Goal: Obtain resource: Obtain resource

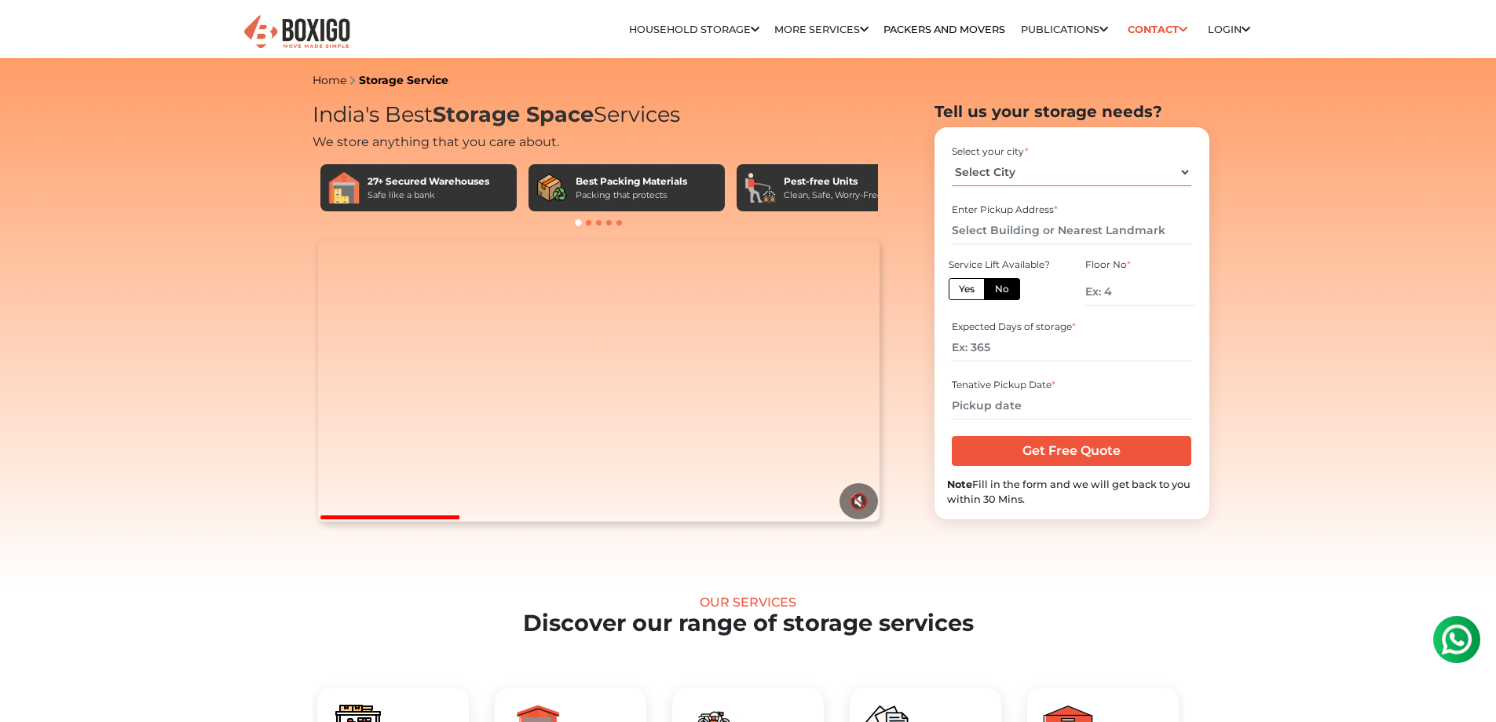
click at [1052, 179] on select "Select City Bangalore Bengaluru Bhopal Bhubaneswar Chennai Coimbatore Cuttack D…" at bounding box center [1072, 172] width 240 height 27
select select "[GEOGRAPHIC_DATA]"
click at [952, 159] on select "Select City Bangalore Bengaluru Bhopal Bhubaneswar Chennai Coimbatore Cuttack D…" at bounding box center [1072, 172] width 240 height 27
click at [1015, 227] on input "text" at bounding box center [1072, 230] width 240 height 27
click at [977, 287] on label "Yes" at bounding box center [967, 289] width 36 height 22
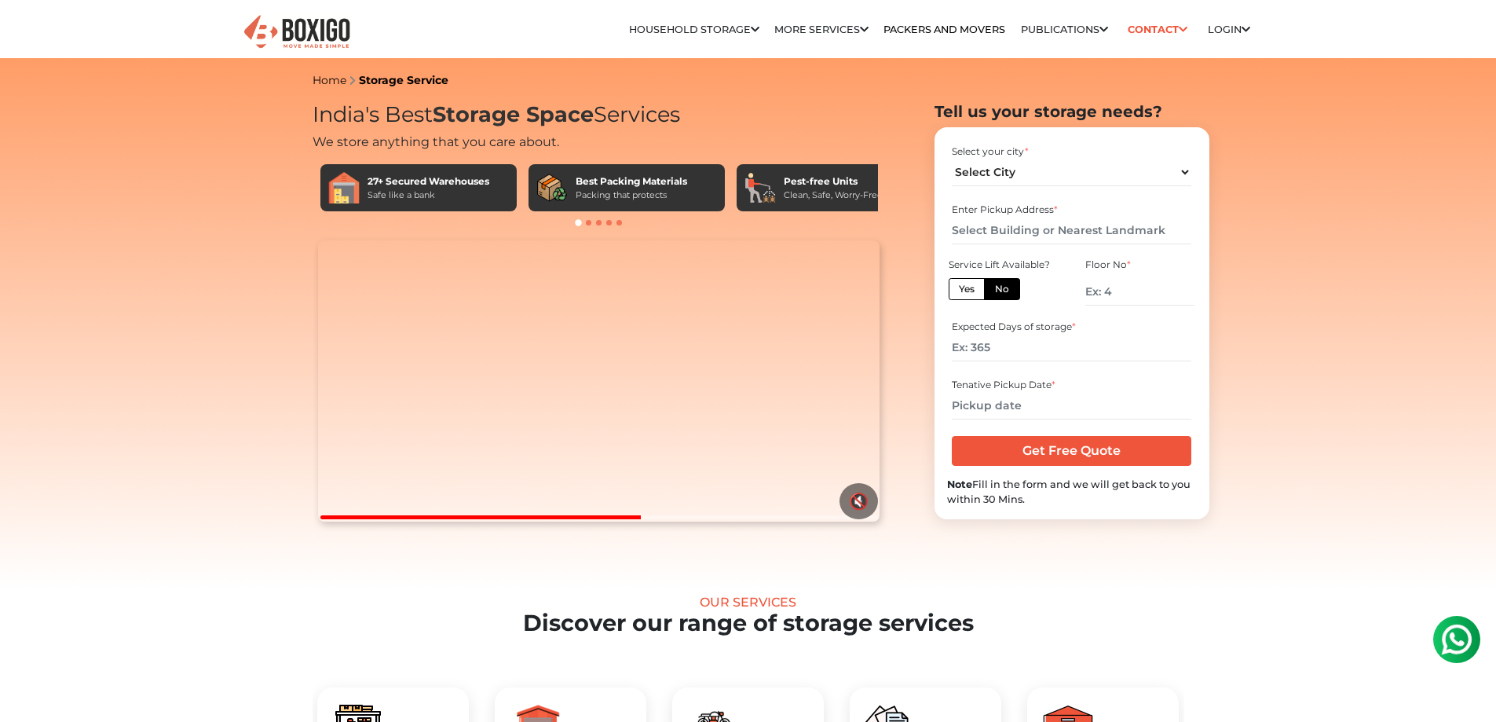
click at [969, 287] on input "Yes" at bounding box center [964, 287] width 10 height 10
radio input "true"
click at [997, 291] on label "No" at bounding box center [1002, 289] width 36 height 22
click at [997, 291] on input "No" at bounding box center [1000, 287] width 10 height 10
radio input "true"
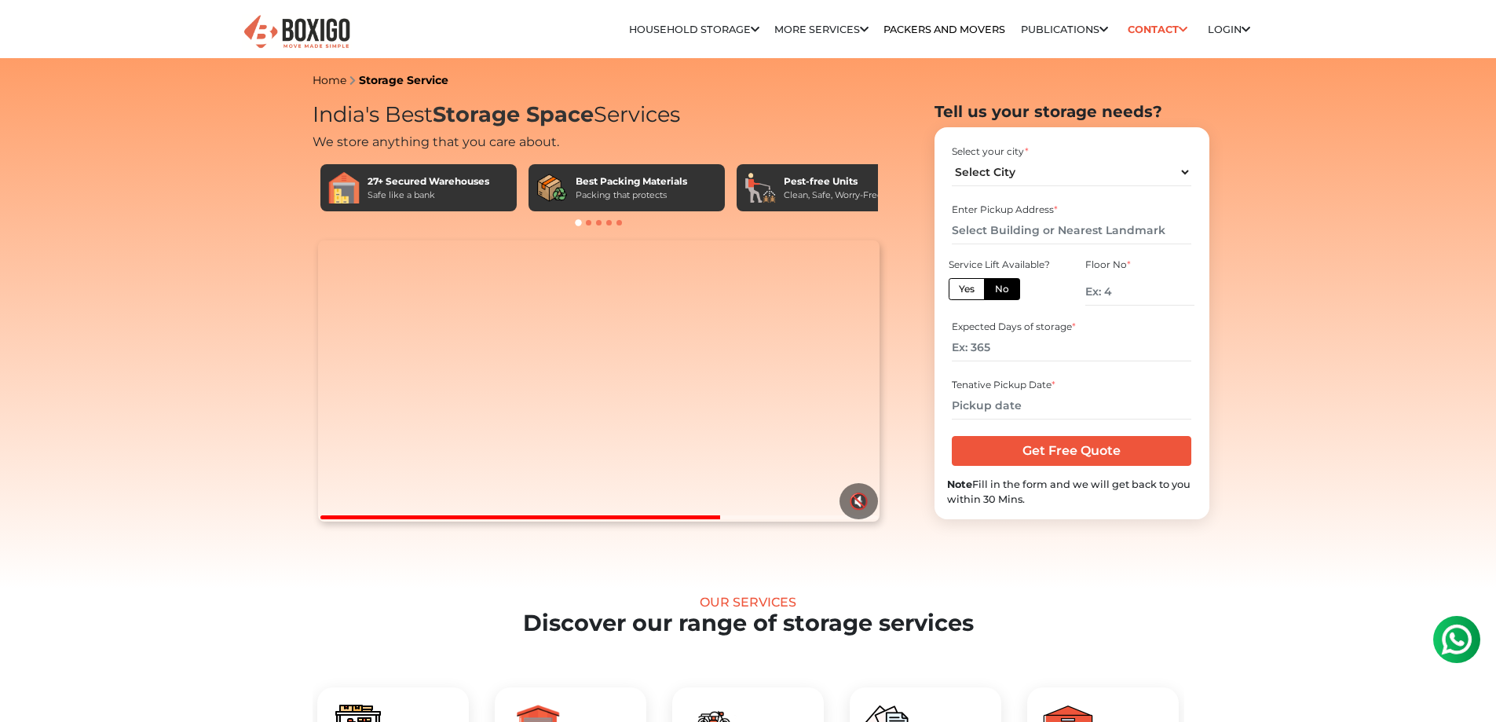
click at [967, 283] on label "Yes" at bounding box center [967, 289] width 36 height 22
click at [967, 283] on input "Yes" at bounding box center [964, 287] width 10 height 10
radio input "true"
click at [998, 294] on label "No" at bounding box center [1002, 289] width 36 height 22
click at [998, 292] on input "No" at bounding box center [1000, 287] width 10 height 10
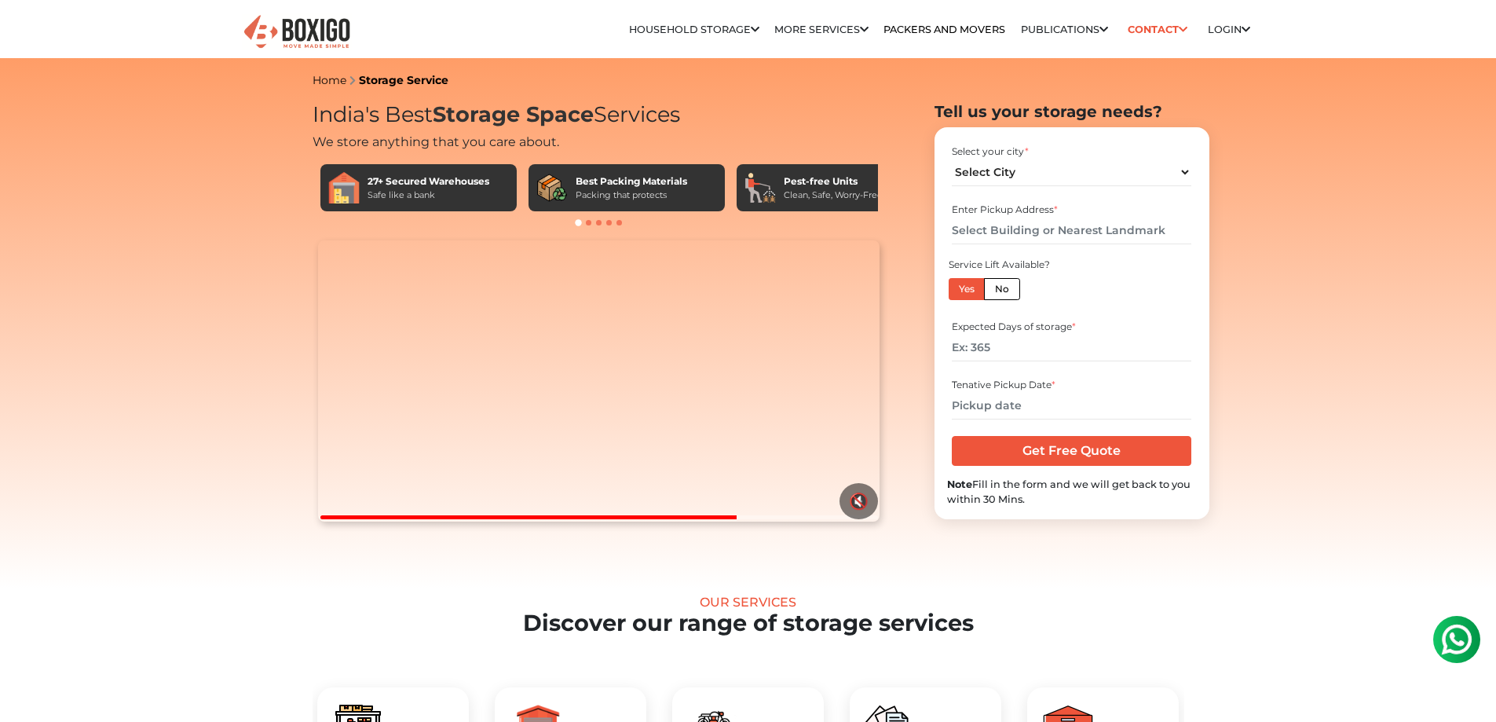
radio input "true"
click at [1007, 331] on div "Expected Days of storage *" at bounding box center [1072, 327] width 240 height 14
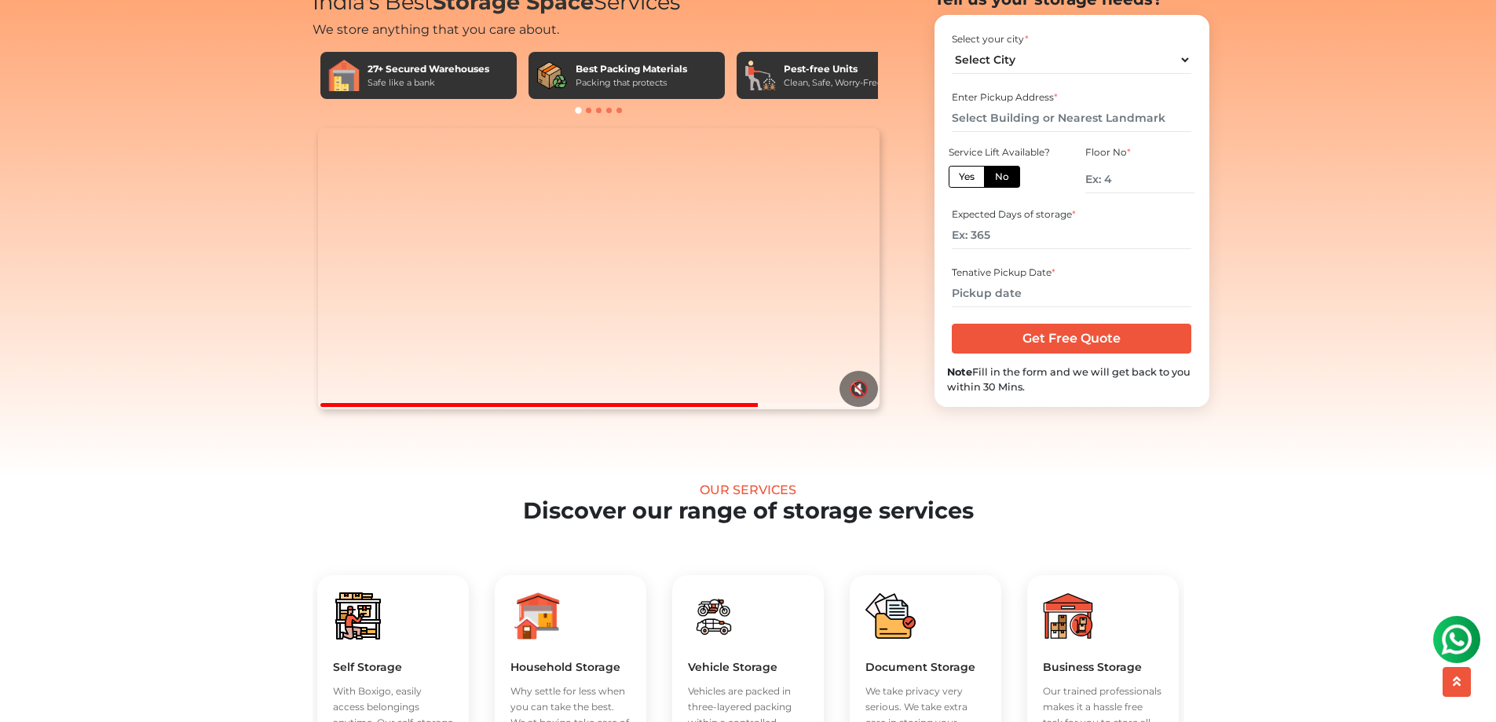
scroll to position [157, 0]
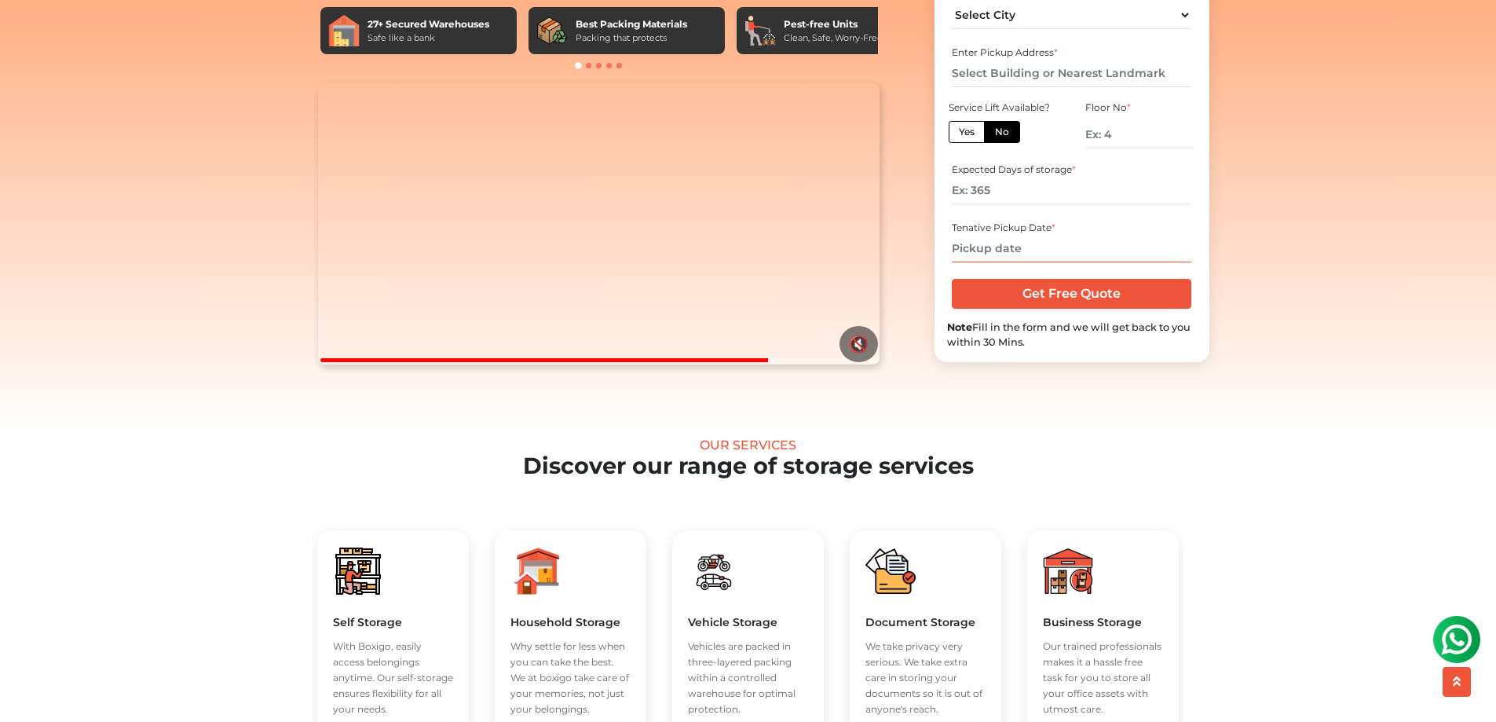
click at [1004, 262] on input "text" at bounding box center [1072, 248] width 240 height 27
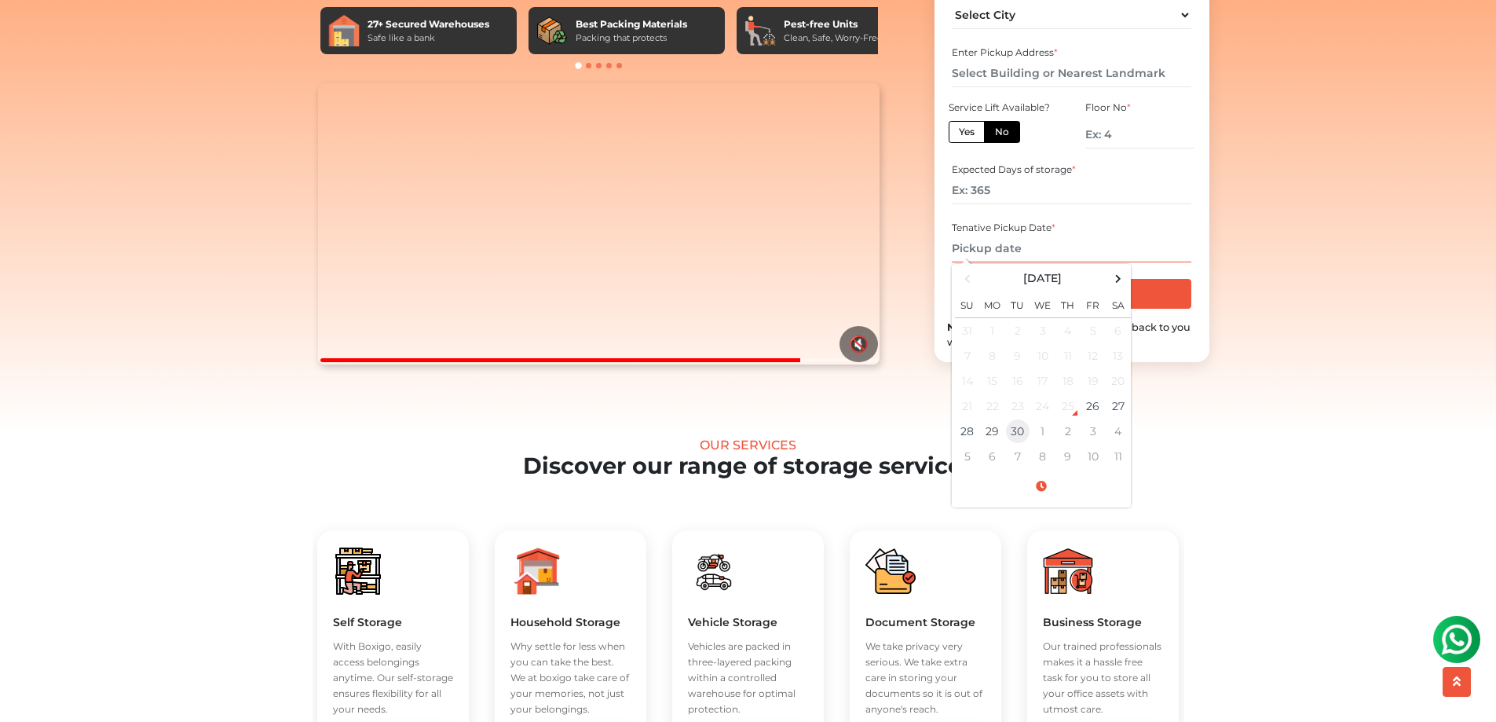
click at [1020, 444] on td "30" at bounding box center [1017, 431] width 25 height 25
type input "09/30/2025 12:00 AM"
click at [1131, 210] on div "Expected Days of storage *" at bounding box center [1072, 184] width 250 height 52
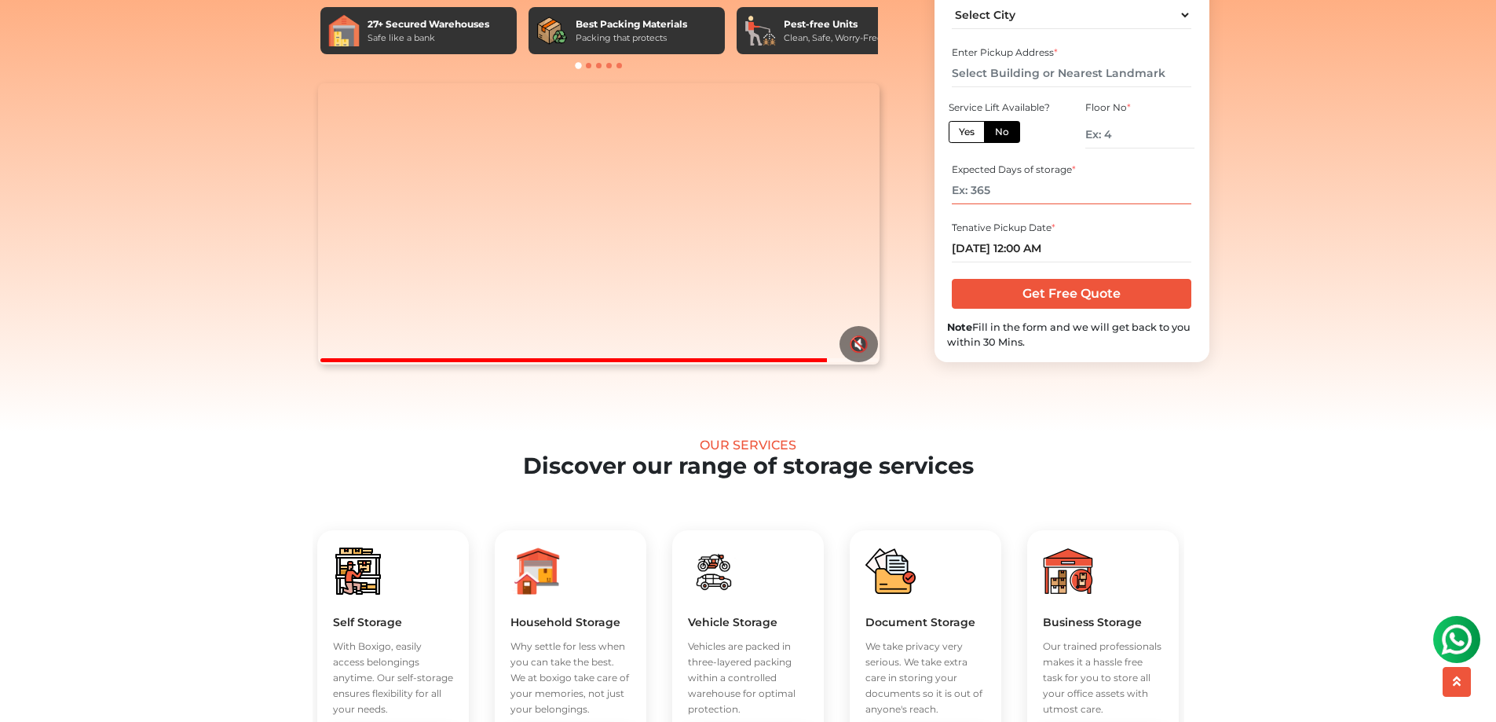
click at [1073, 204] on input "number" at bounding box center [1072, 190] width 240 height 27
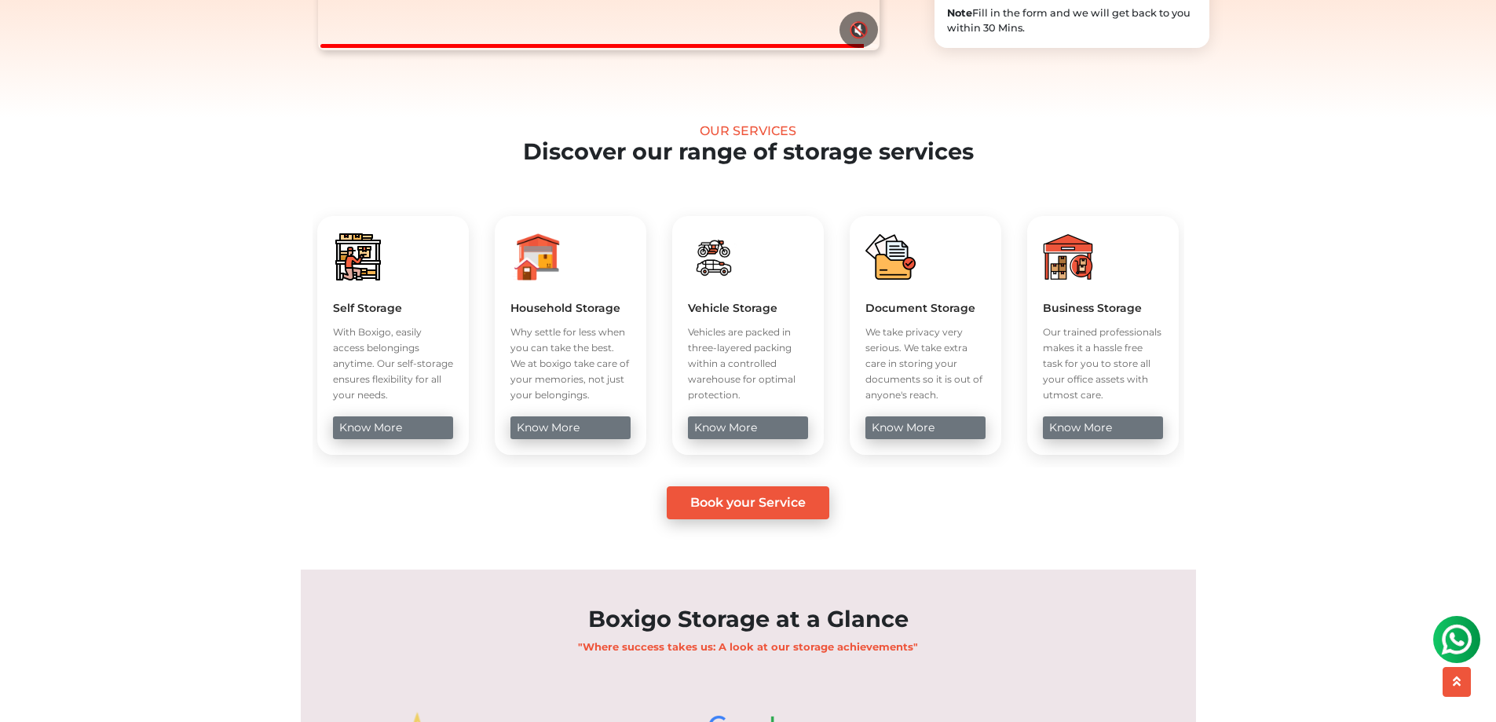
scroll to position [550, 0]
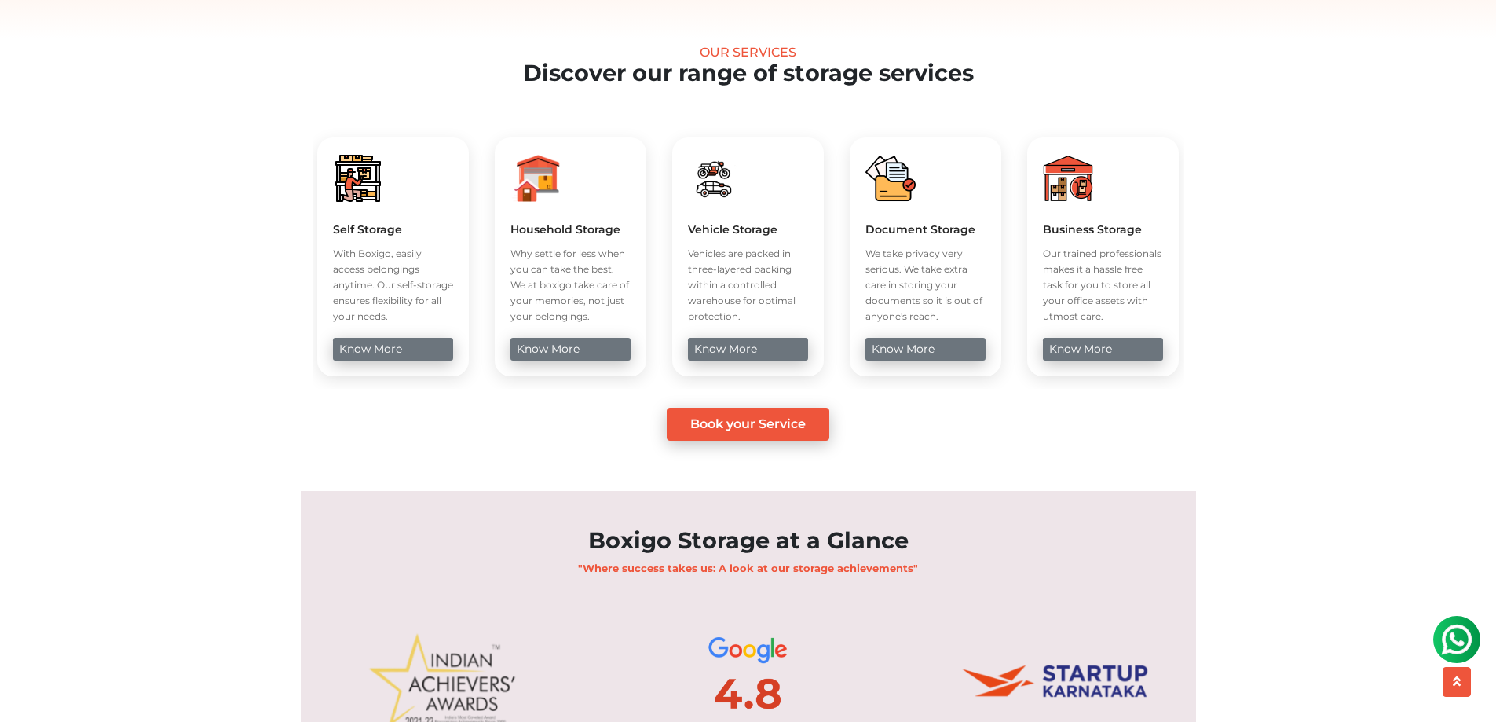
click at [1128, 376] on div "Business Storage Our trained professionals makes it a hassle free task for you …" at bounding box center [1103, 256] width 152 height 239
click at [1127, 360] on link "know more" at bounding box center [1103, 349] width 120 height 23
